Goal: Book appointment/travel/reservation

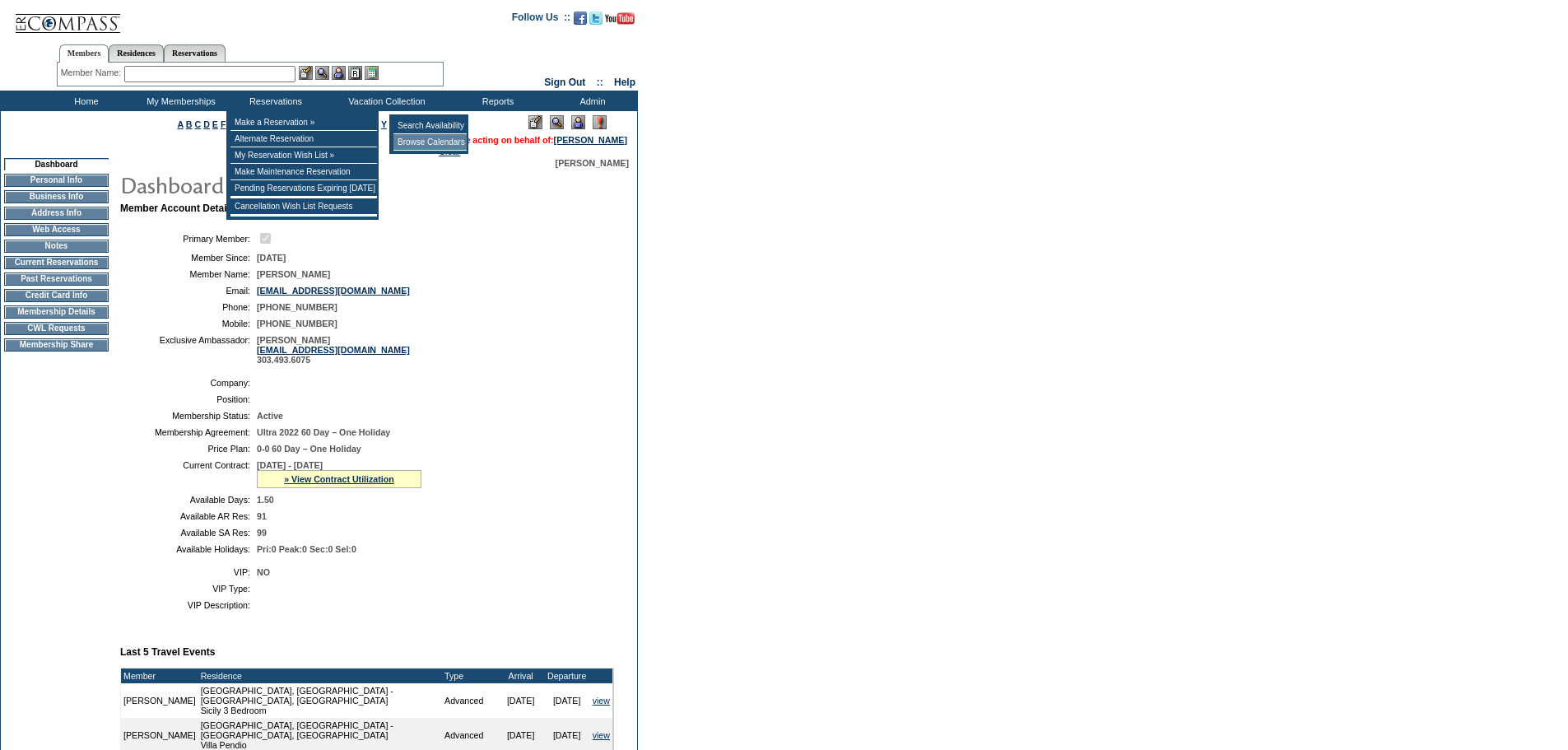
click at [432, 143] on td "Browse Calendars" at bounding box center [430, 143] width 73 height 17
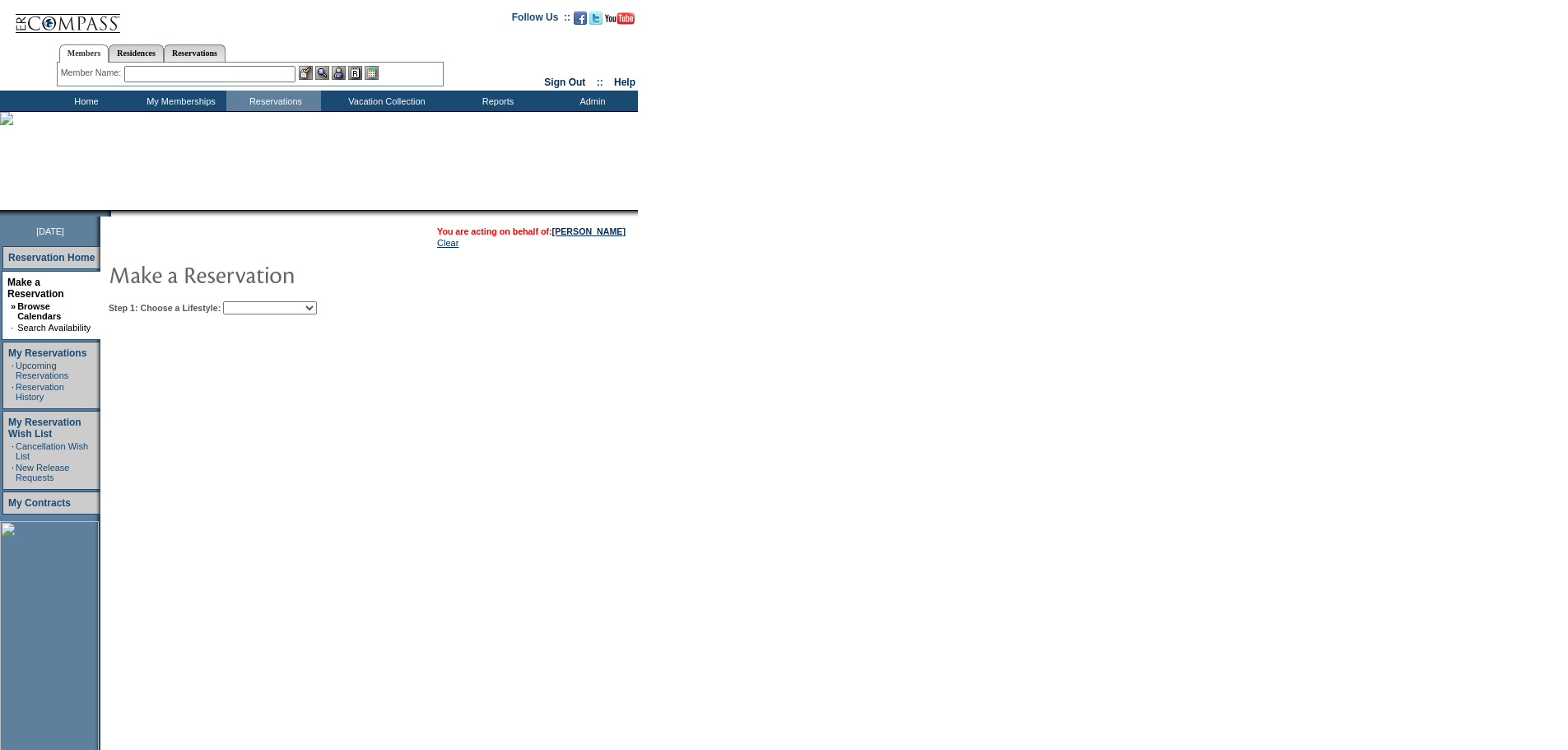
click at [317, 311] on select "Beach Leisure Metropolitan Mountain OIAL for Adventure OIAL for Couples OIAL fo…" at bounding box center [270, 308] width 94 height 13
select select "Mountain"
click at [251, 303] on select "Beach Leisure Metropolitan Mountain OIAL for Adventure OIAL for Couples OIAL fo…" at bounding box center [270, 308] width 94 height 13
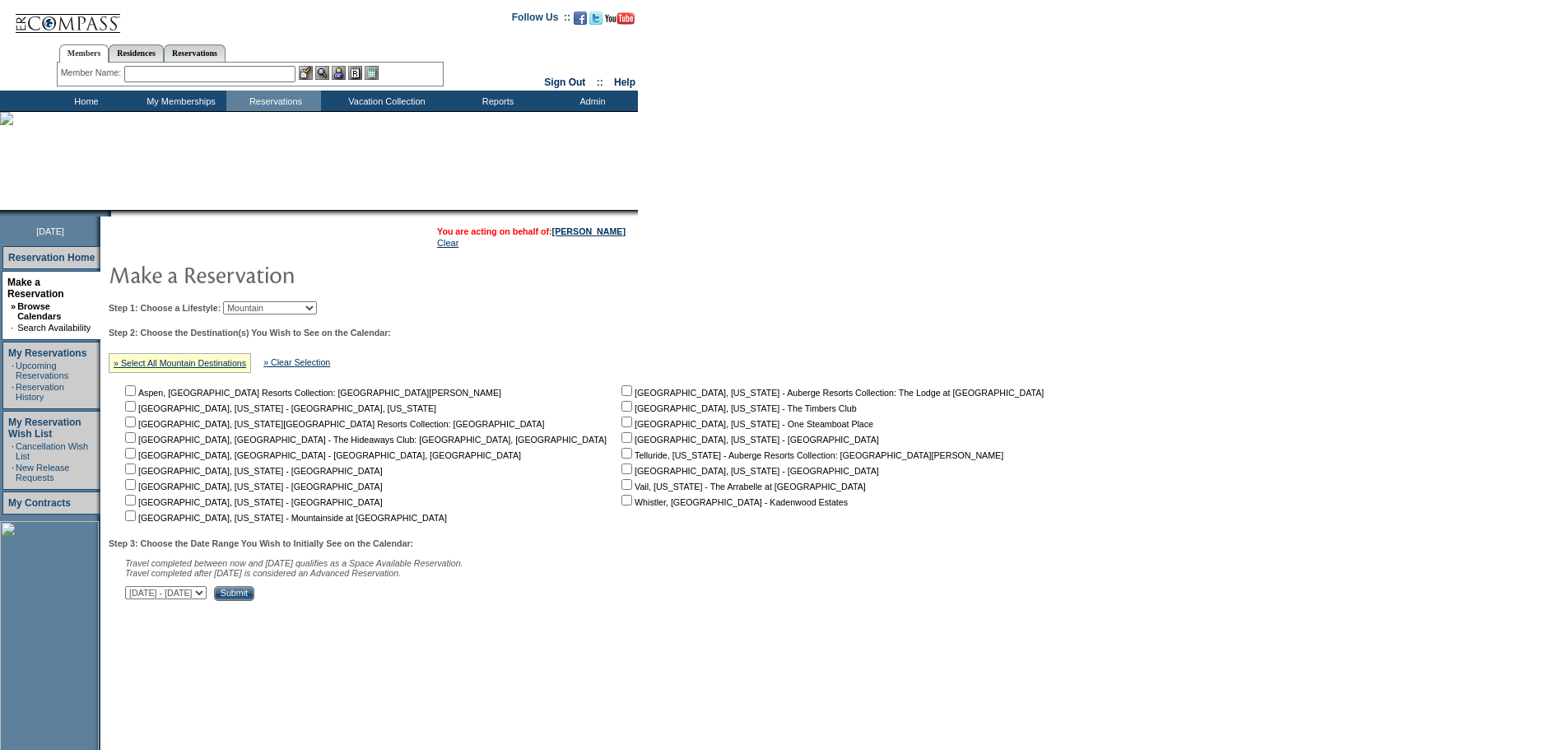
click at [622, 474] on input "checkbox" at bounding box center [627, 468] width 11 height 11
checkbox input "true"
click at [207, 600] on select "[DATE] - [DATE] [DATE] - [DATE] [DATE] - [DATE] [DATE] - [DATE] [DATE] - [DATE]…" at bounding box center [166, 593] width 81 height 13
select select "[DATE]|[DATE]"
click at [134, 595] on select "[DATE] - [DATE] [DATE] - [DATE] [DATE] - [DATE] [DATE] - [DATE] [DATE] - [DATE]…" at bounding box center [166, 593] width 81 height 13
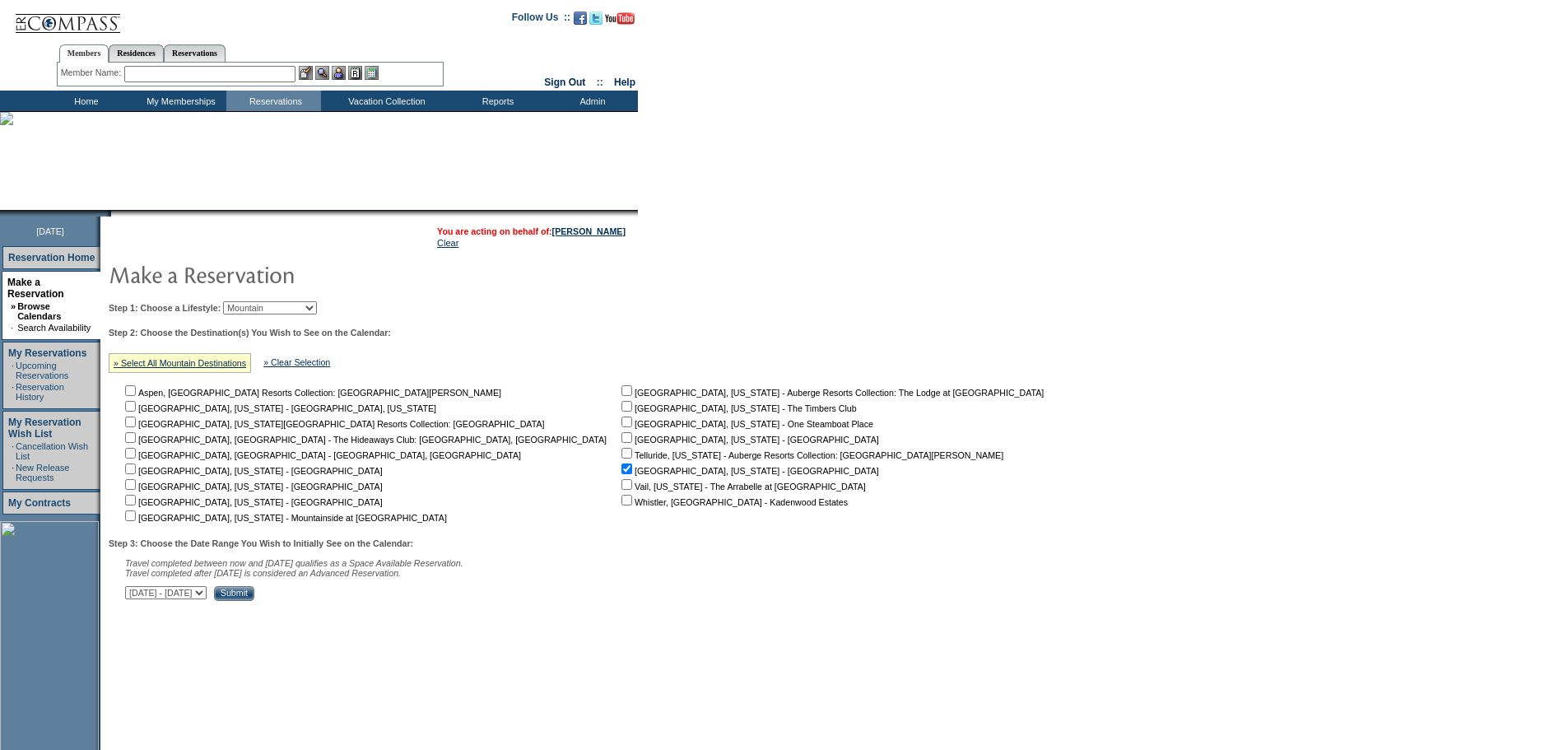
click at [254, 600] on input "Submit" at bounding box center [234, 594] width 41 height 15
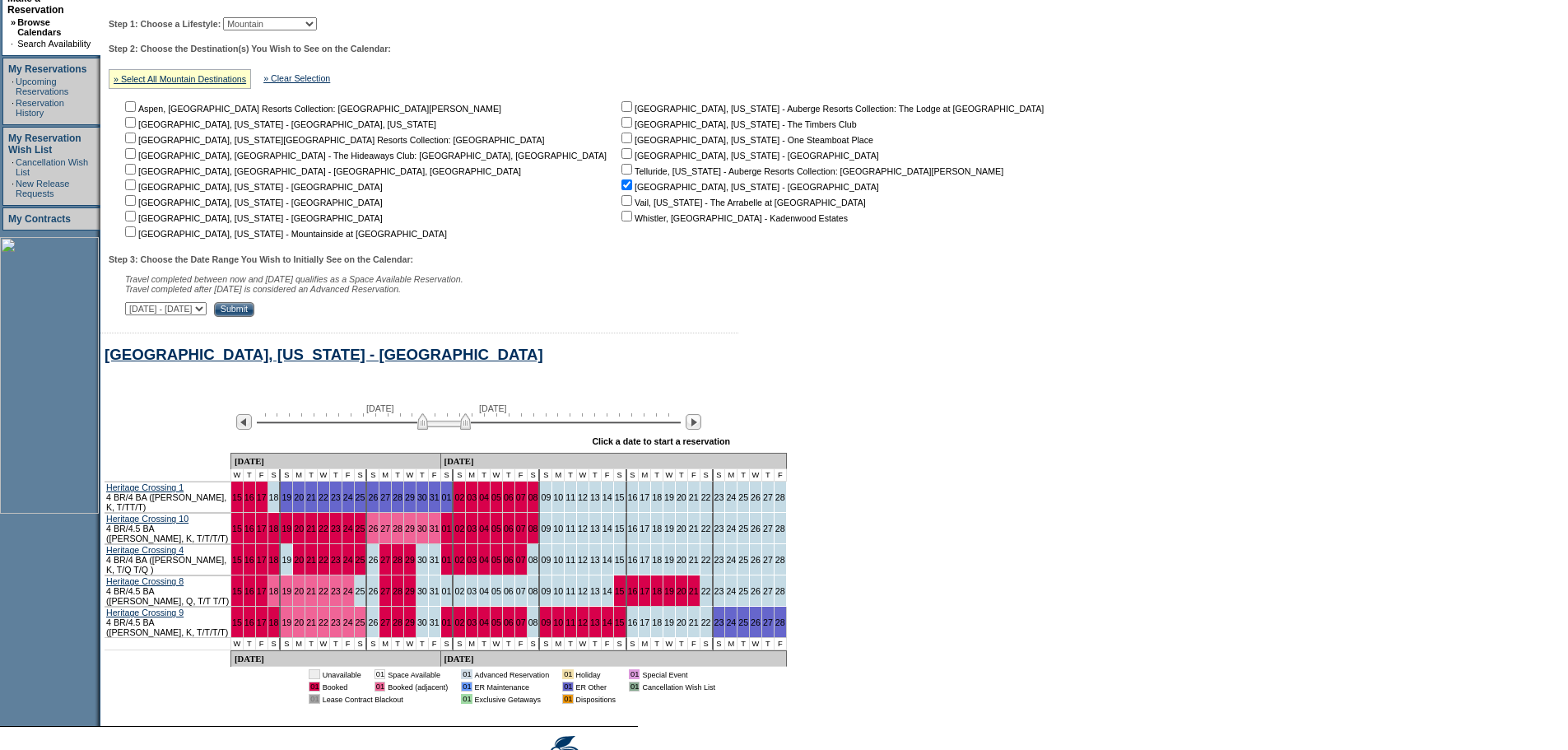
scroll to position [363, 0]
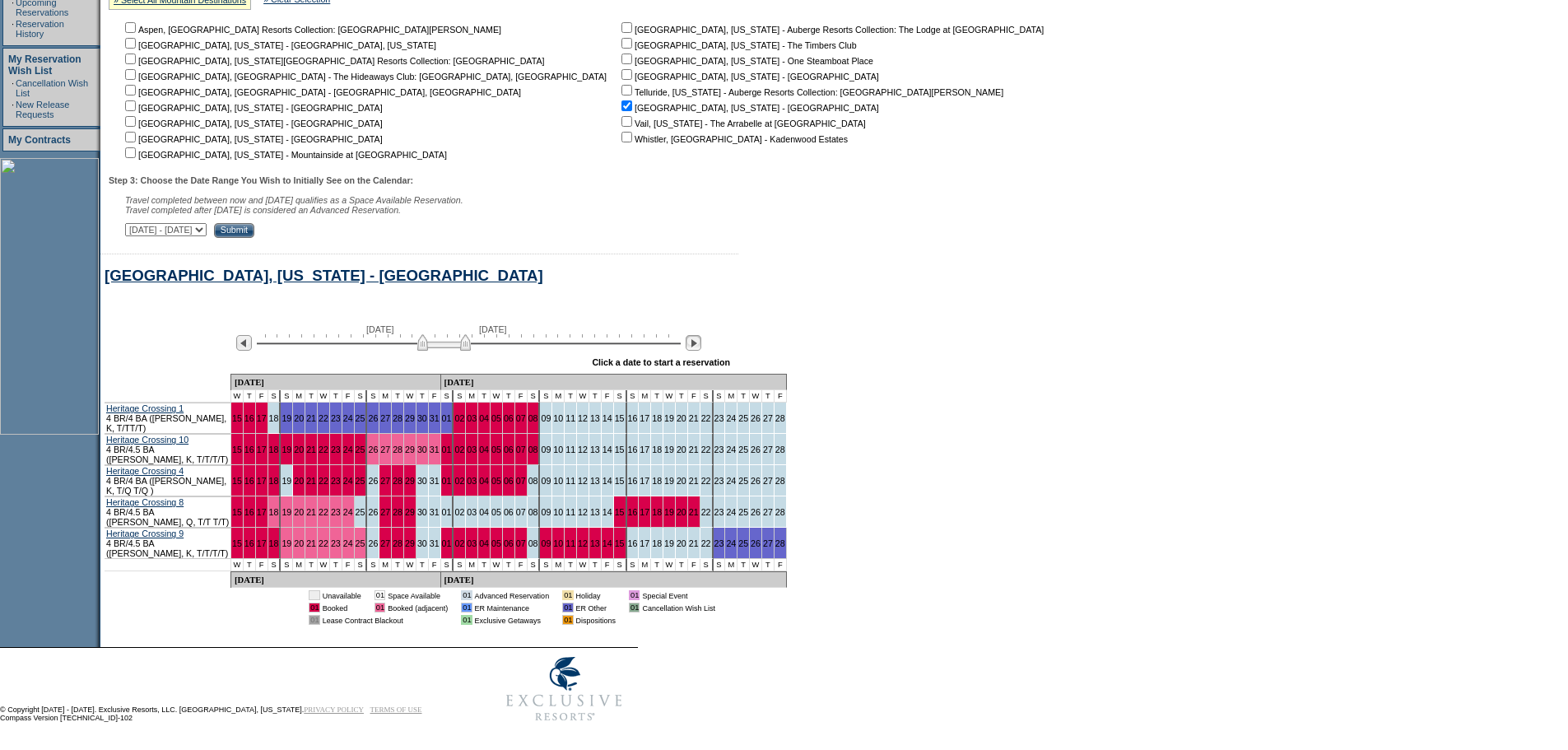
click at [701, 350] on img at bounding box center [693, 343] width 16 height 16
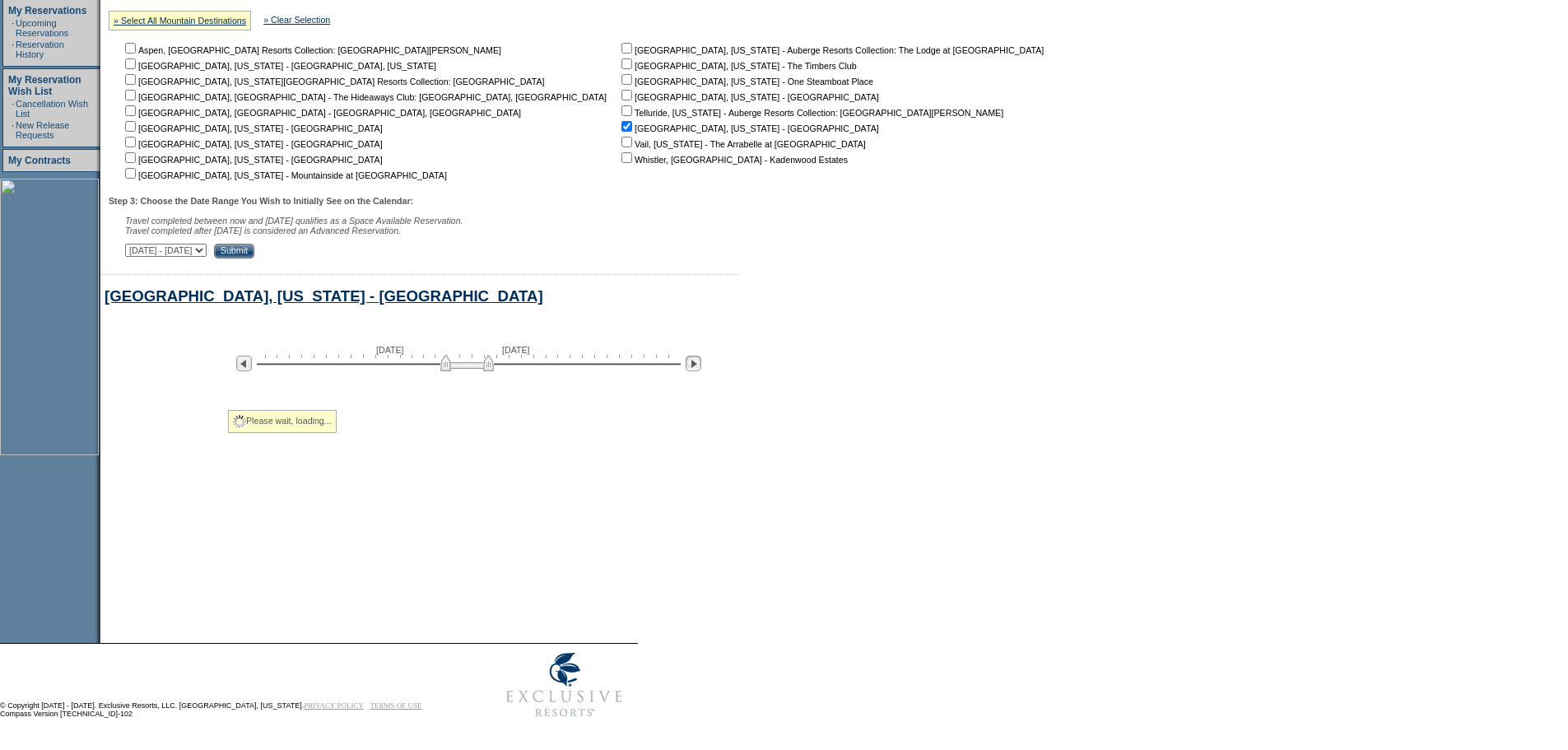
click at [701, 357] on img at bounding box center [693, 363] width 16 height 16
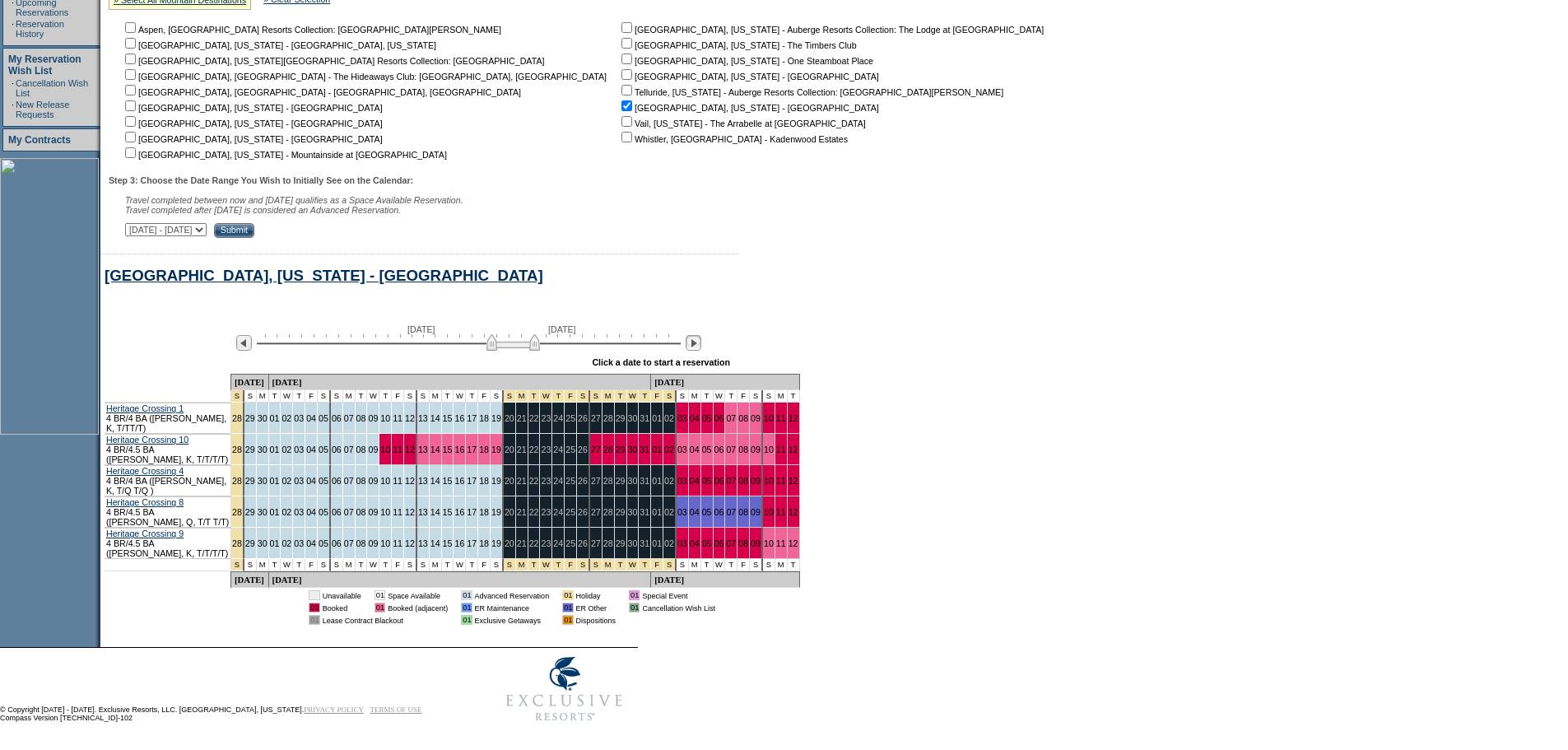
click at [701, 350] on img at bounding box center [693, 343] width 16 height 16
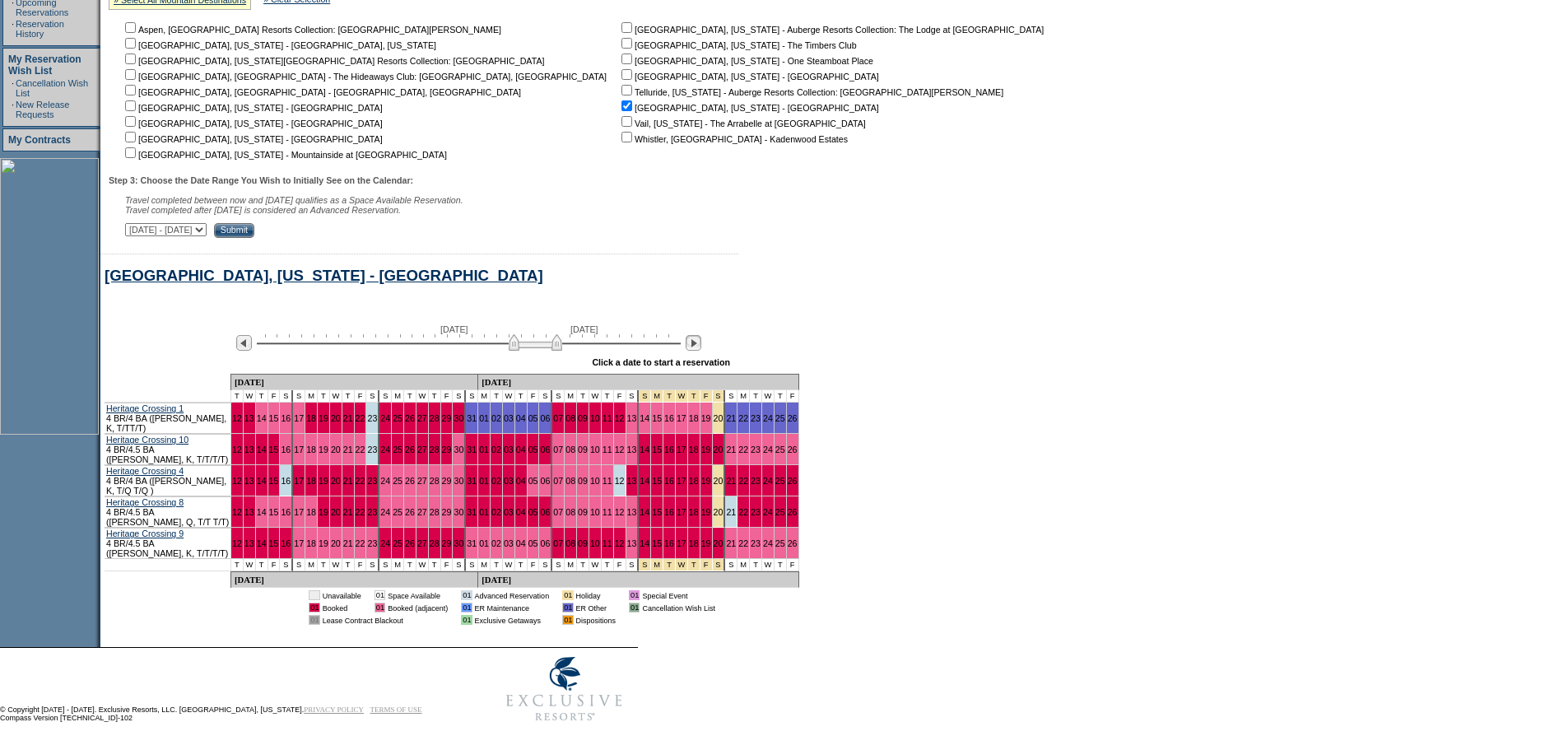
click at [701, 350] on img at bounding box center [693, 343] width 16 height 16
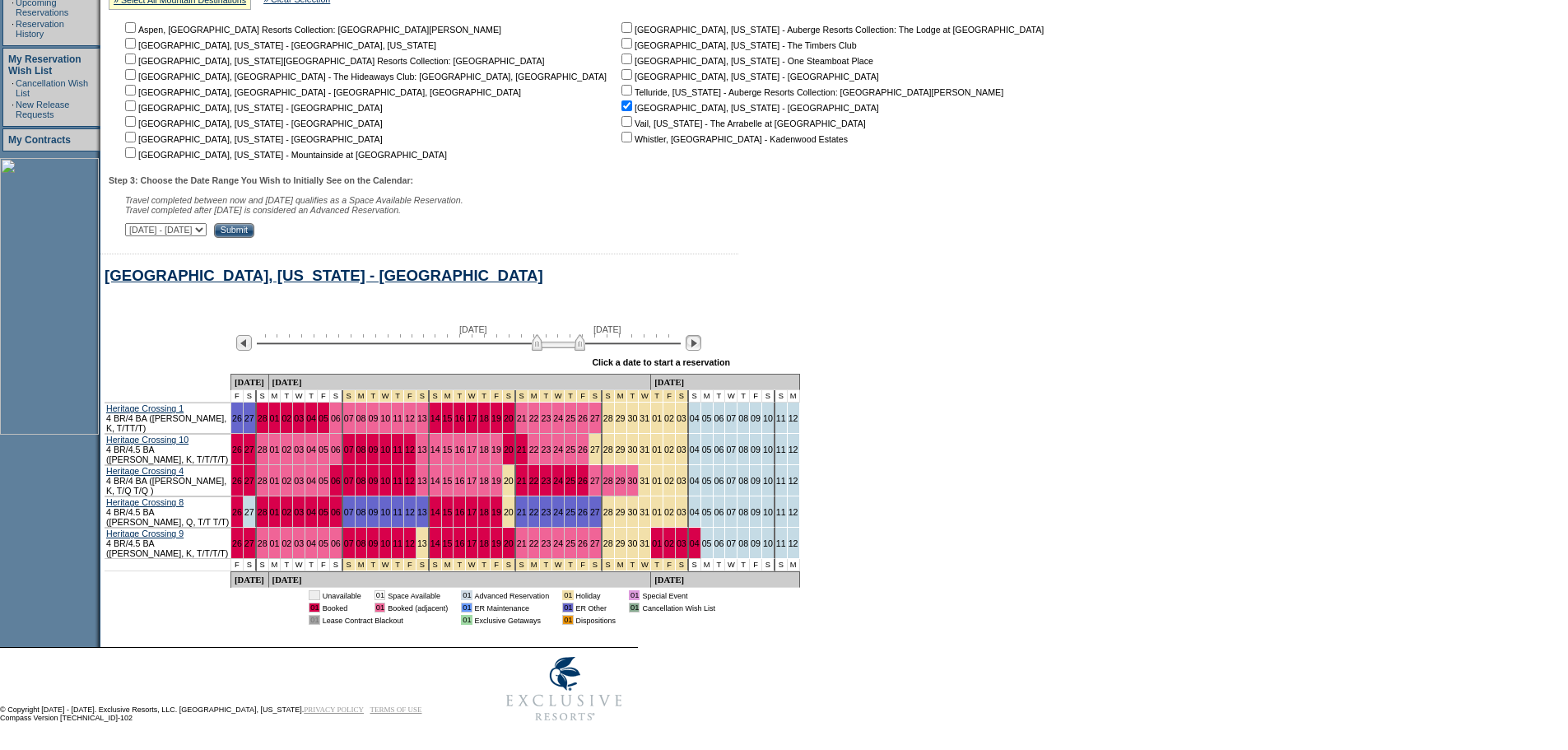
click at [701, 350] on img at bounding box center [693, 343] width 16 height 16
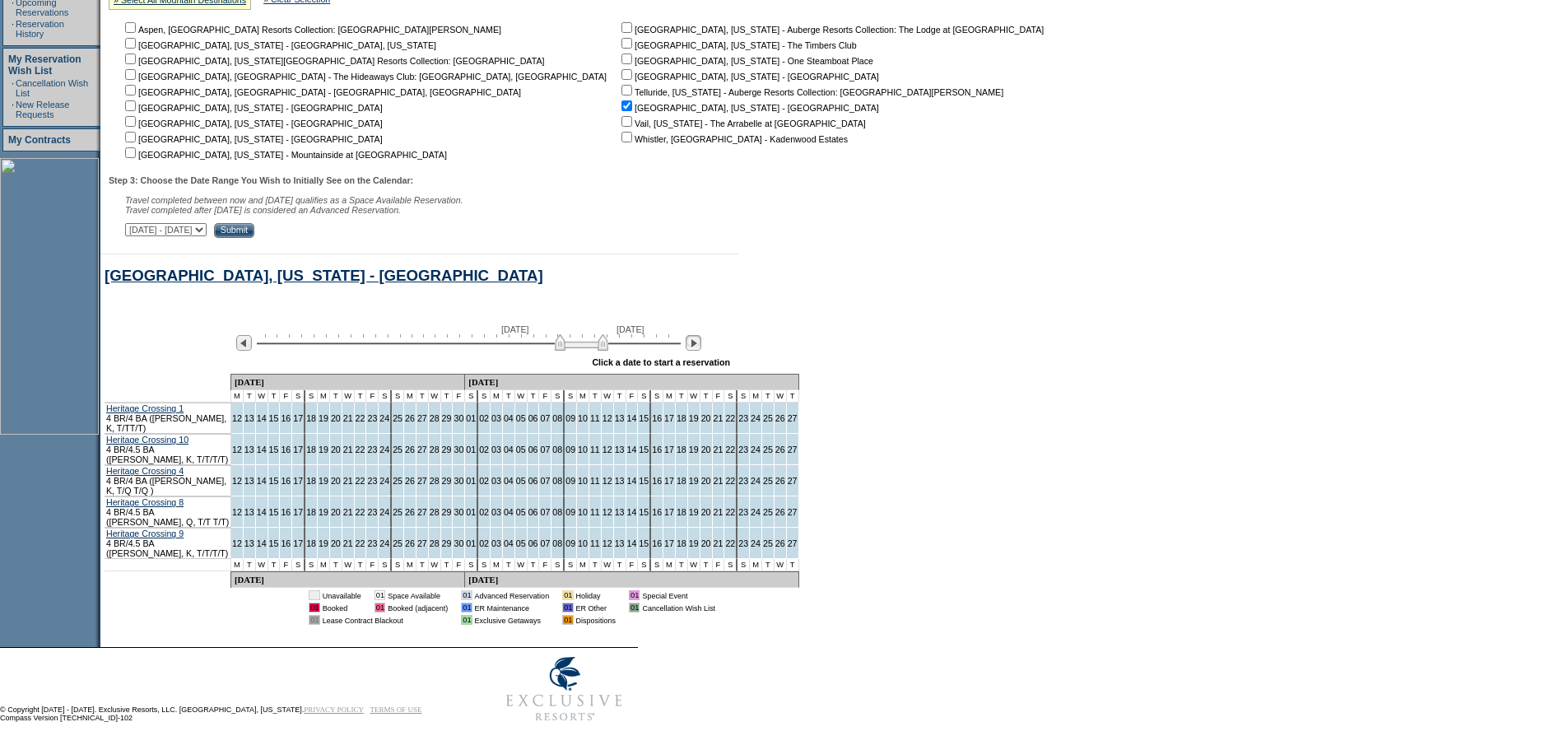
click at [701, 350] on img at bounding box center [693, 343] width 16 height 16
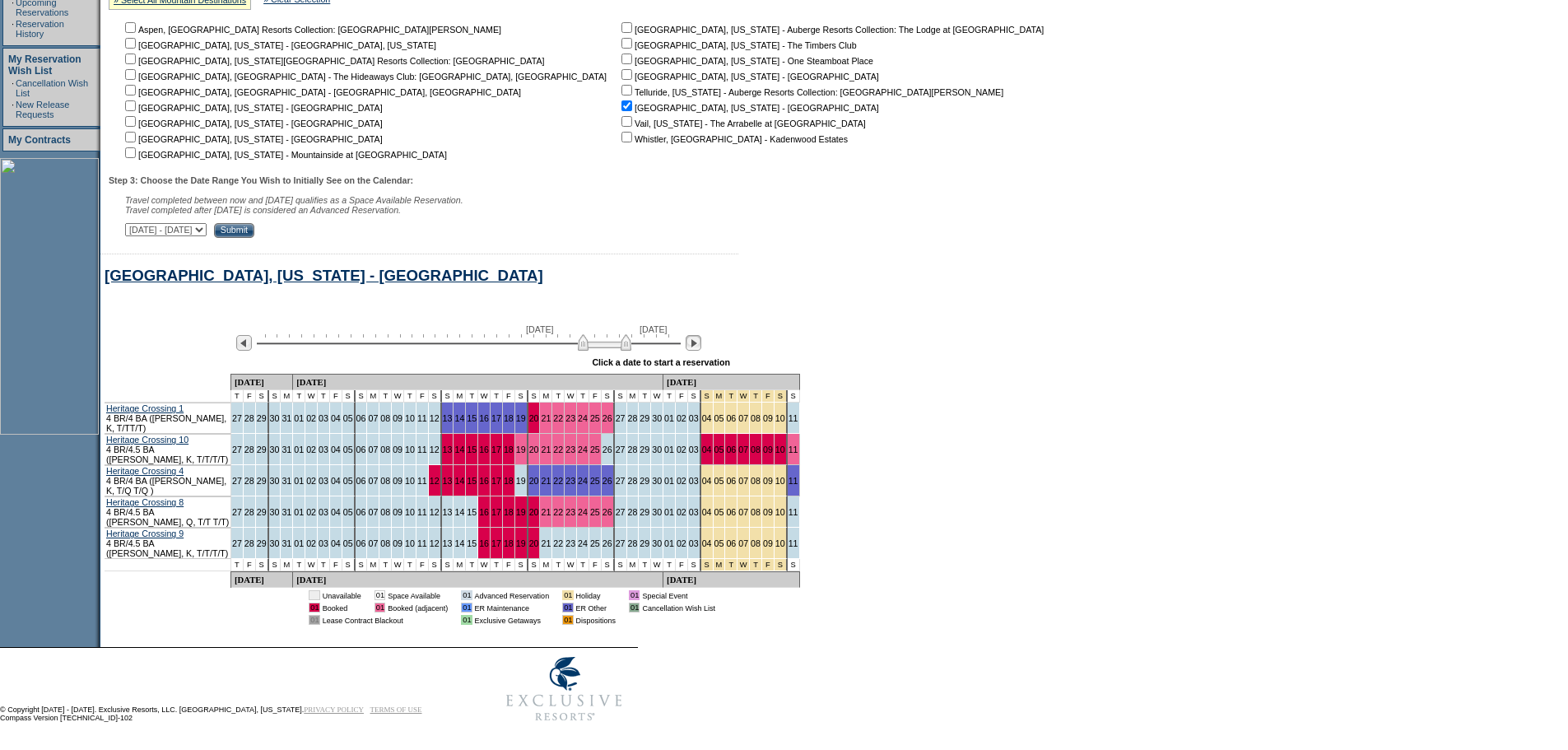
click at [698, 350] on img at bounding box center [693, 343] width 16 height 16
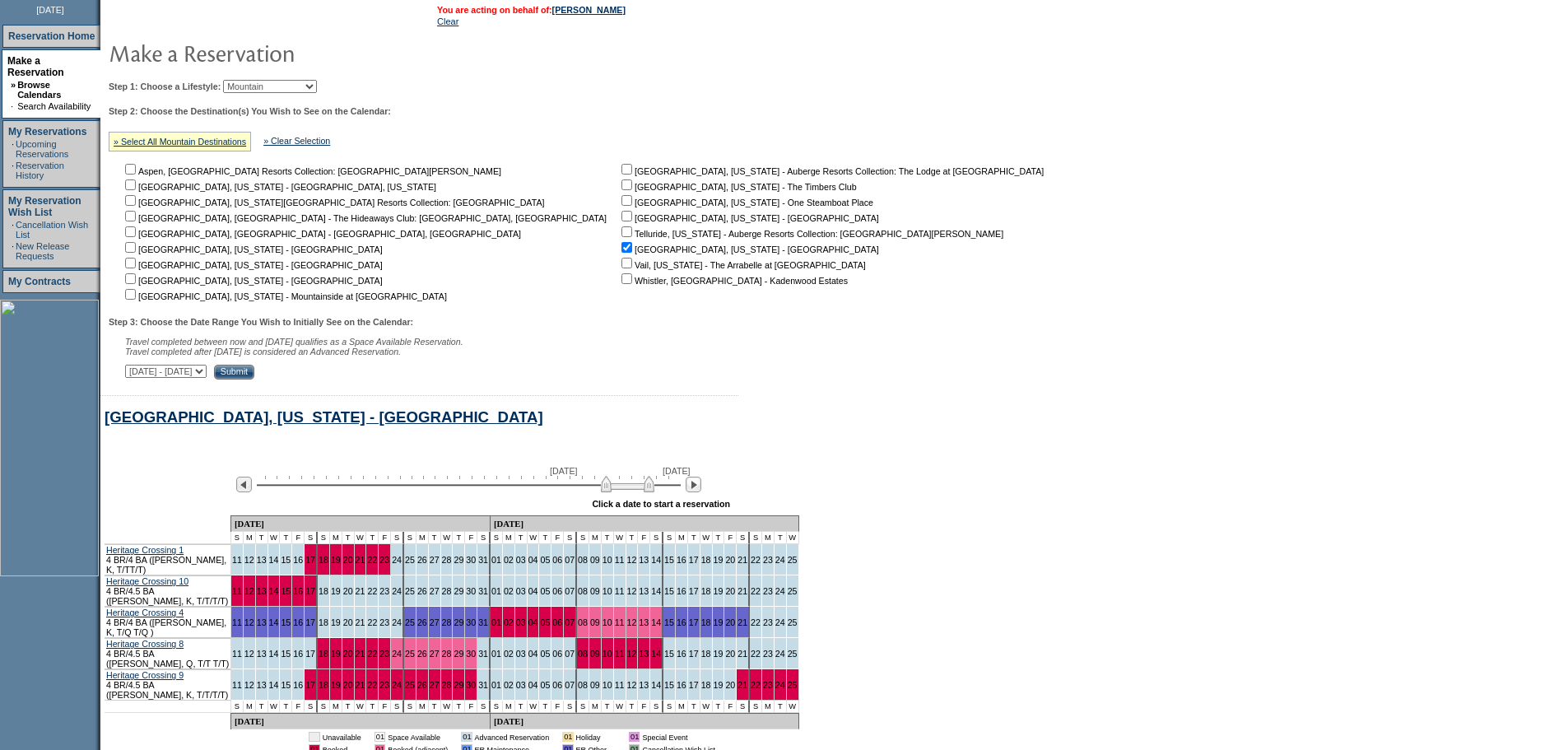
scroll to position [0, 0]
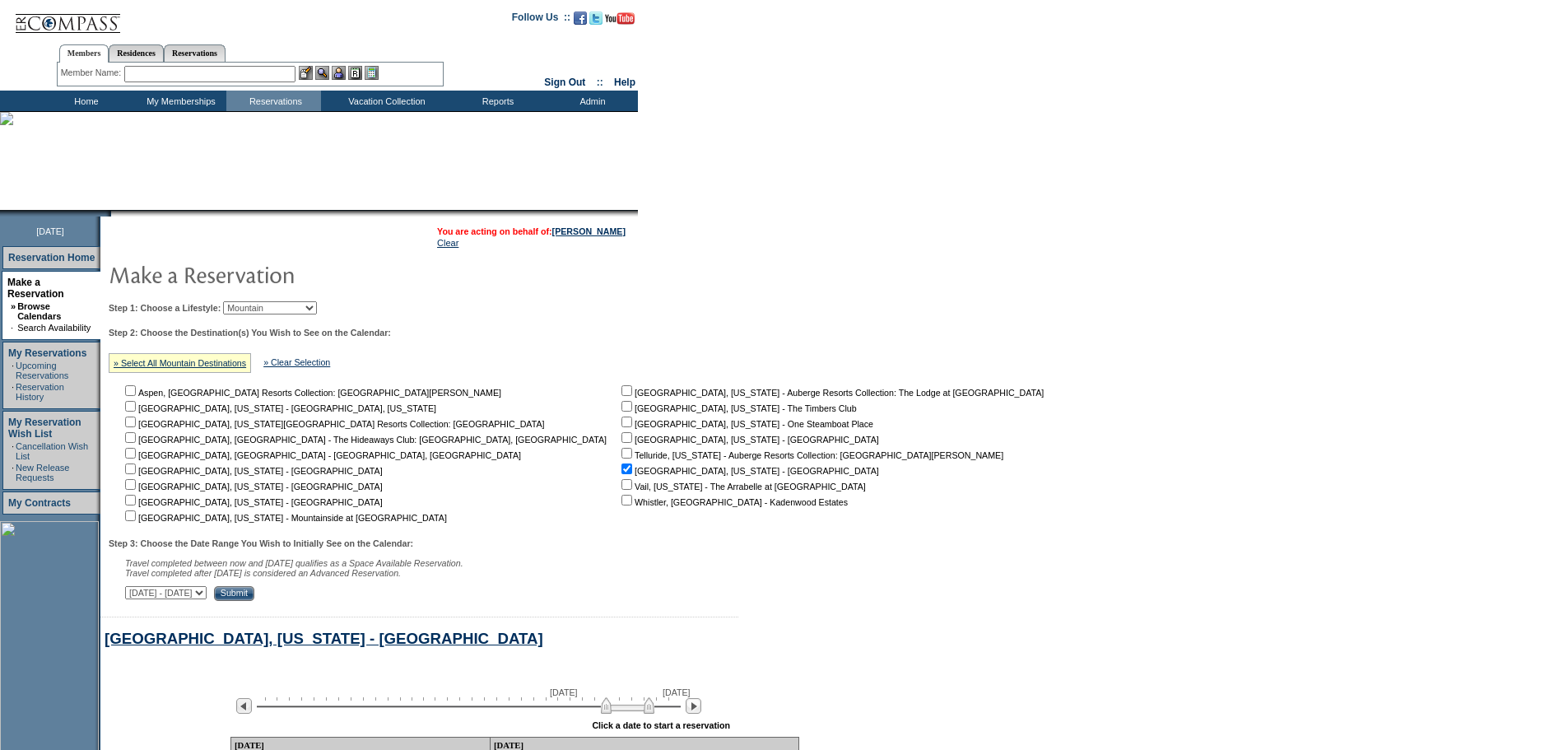
drag, startPoint x: 350, startPoint y: 307, endPoint x: 353, endPoint y: 316, distance: 9.5
click at [317, 307] on select "Beach Leisure Metropolitan Mountain OIAL for Adventure OIAL for Couples OIAL fo…" at bounding box center [270, 308] width 94 height 13
select select "Beach"
click at [251, 303] on select "Beach Leisure Metropolitan Mountain OIAL for Adventure OIAL for Couples OIAL fo…" at bounding box center [270, 308] width 94 height 13
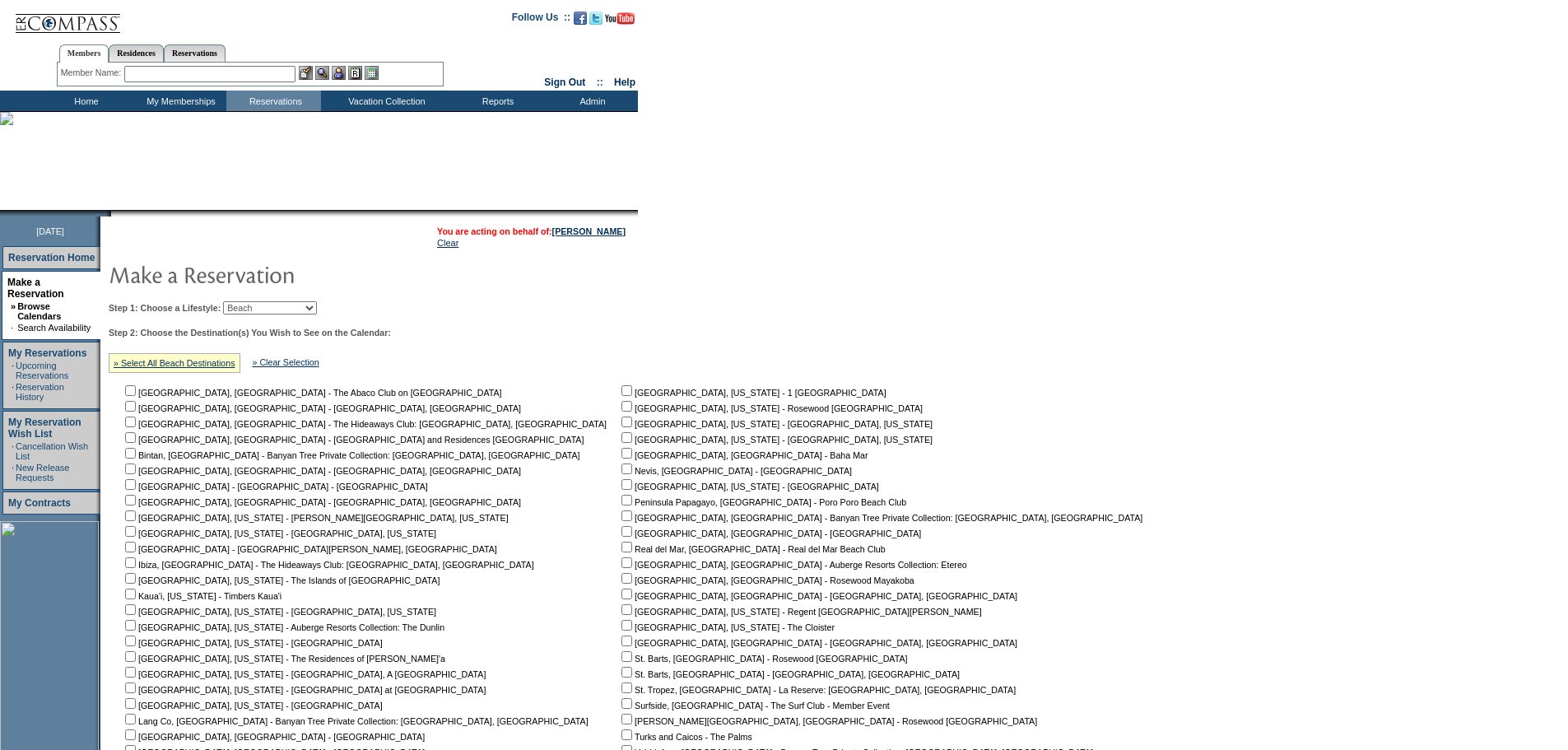
click at [622, 428] on input "checkbox" at bounding box center [627, 422] width 11 height 11
checkbox input "true"
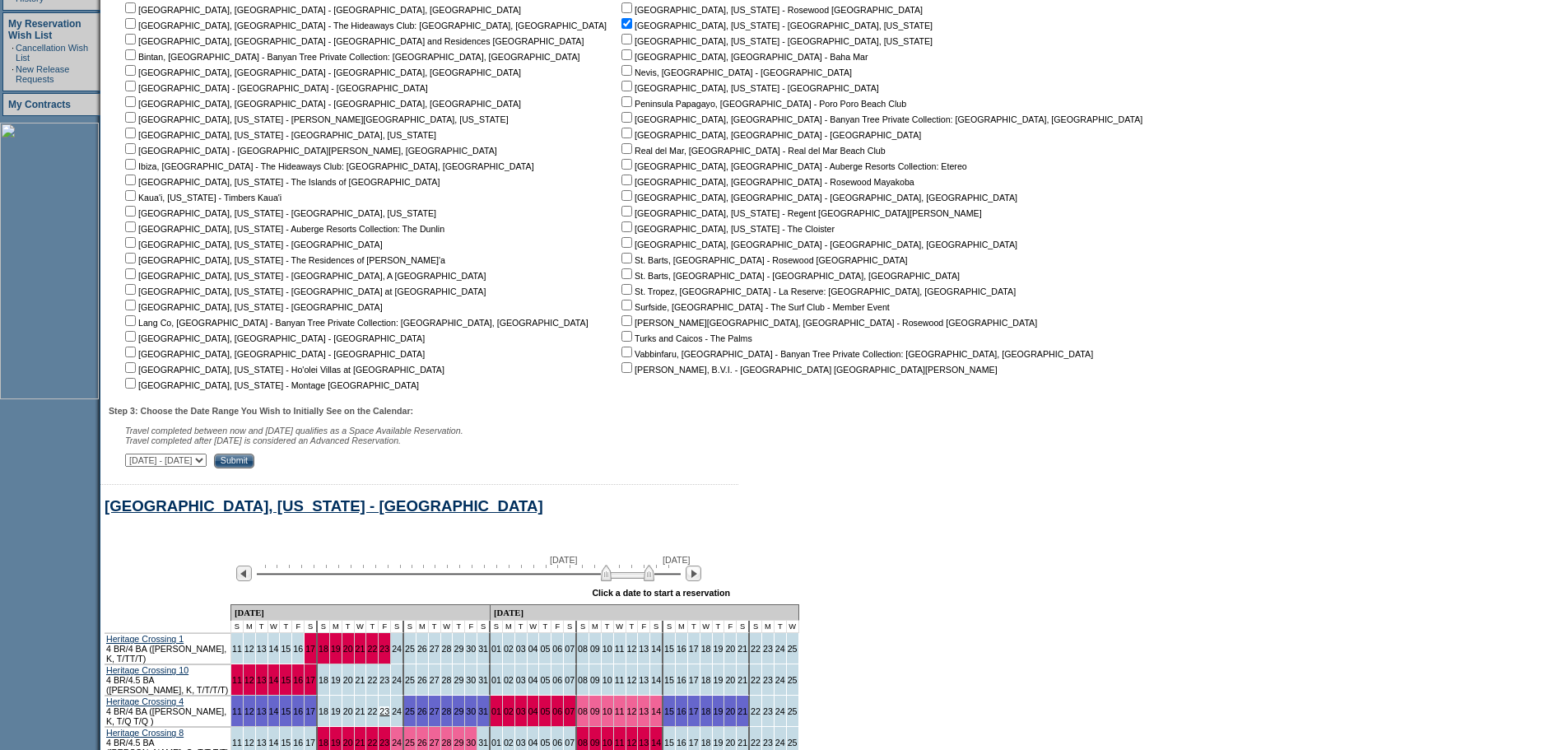
scroll to position [494, 0]
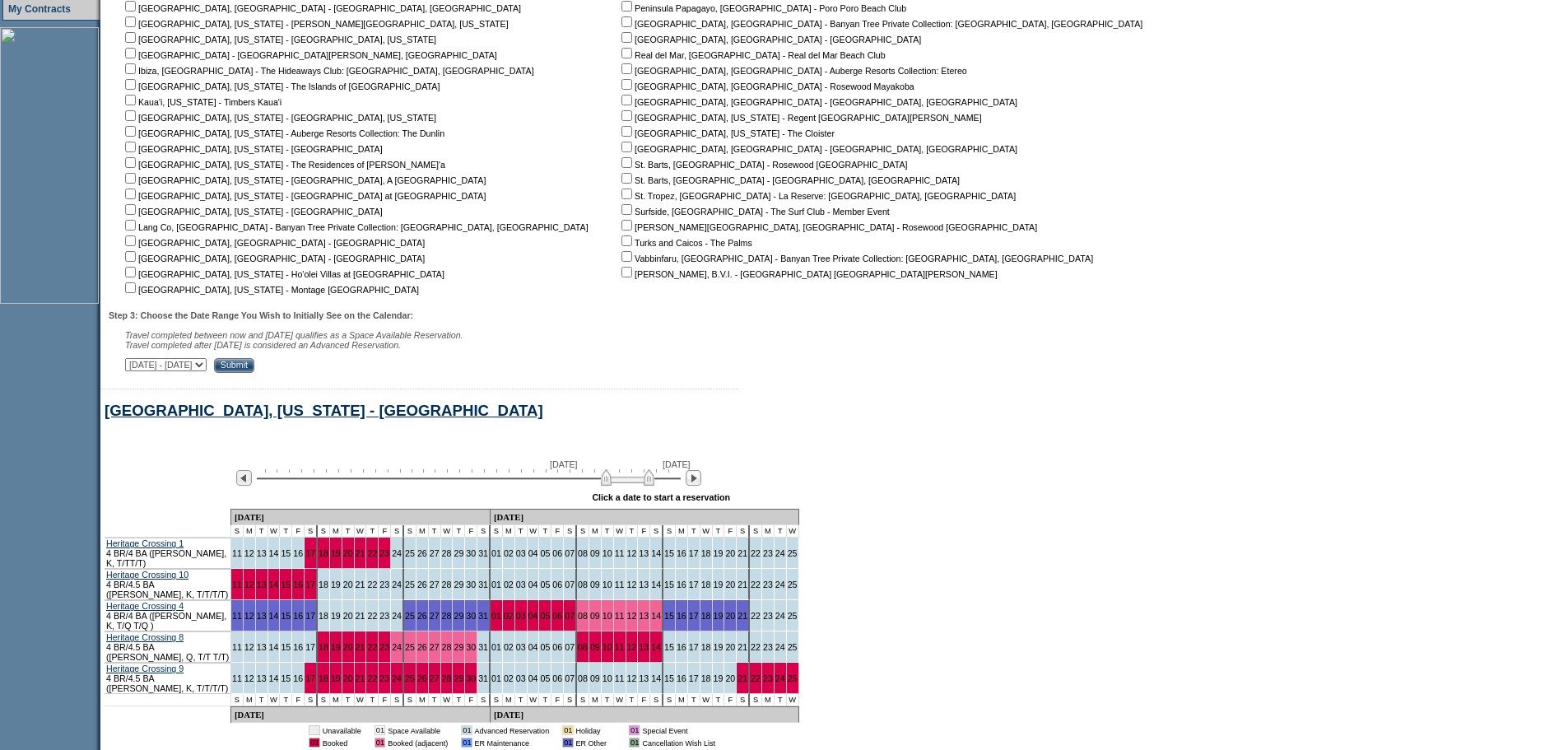
click at [254, 367] on input "Submit" at bounding box center [234, 365] width 41 height 15
